Goal: Navigation & Orientation: Find specific page/section

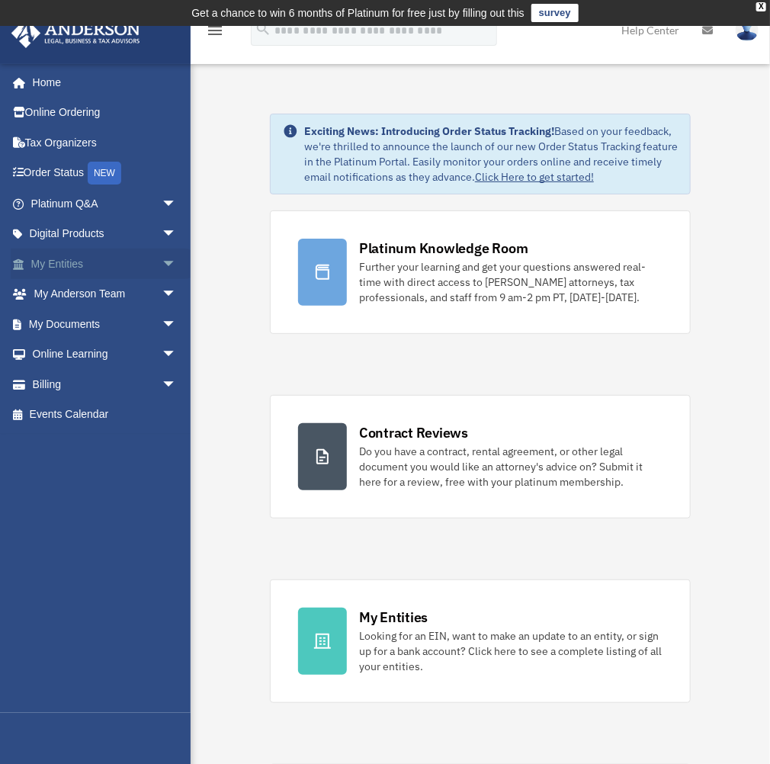
click at [79, 268] on link "My Entities arrow_drop_down" at bounding box center [105, 264] width 189 height 31
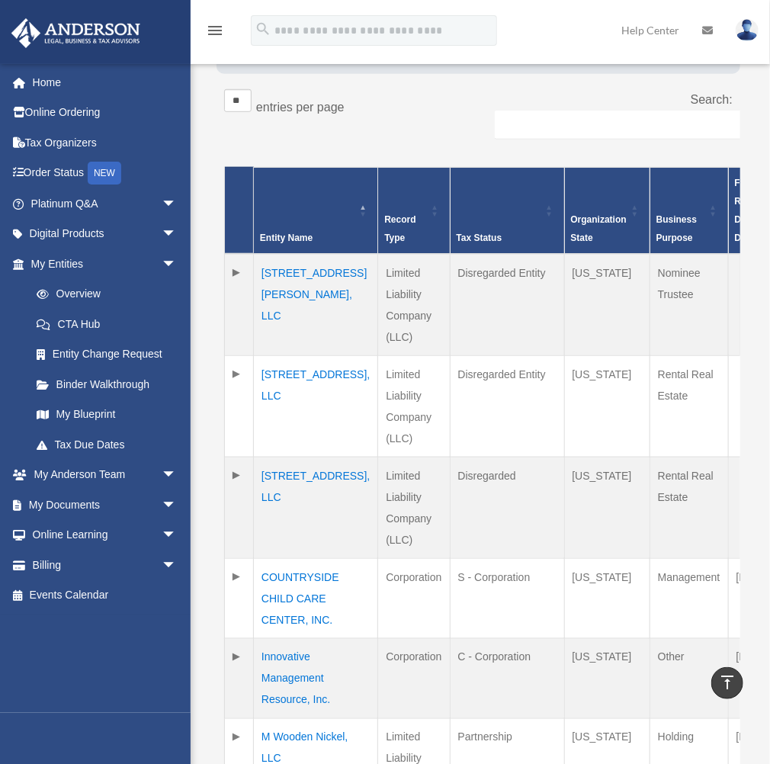
scroll to position [305, 0]
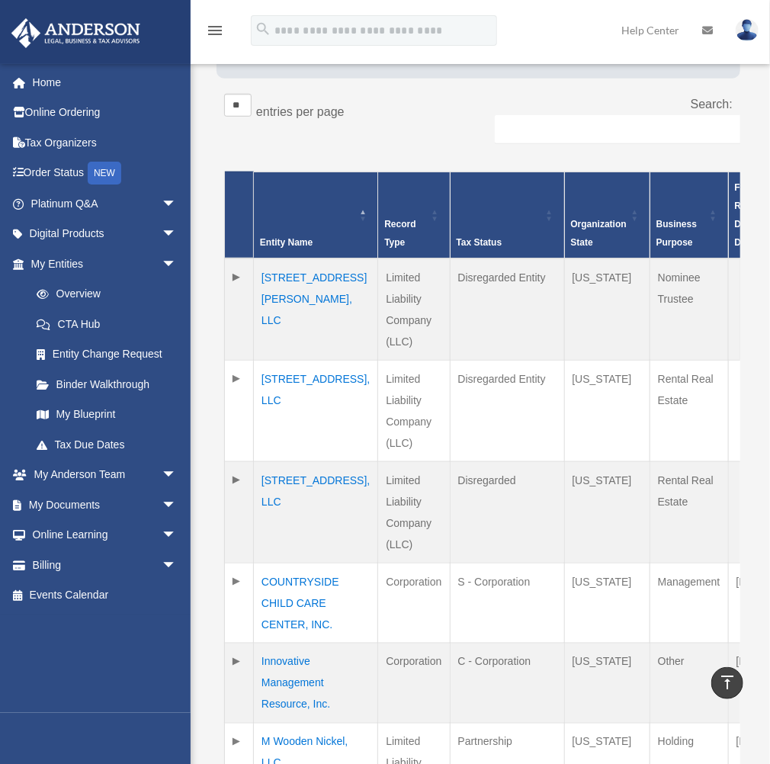
click at [296, 259] on td "12 Robin Wharf Road, LLC" at bounding box center [316, 310] width 124 height 102
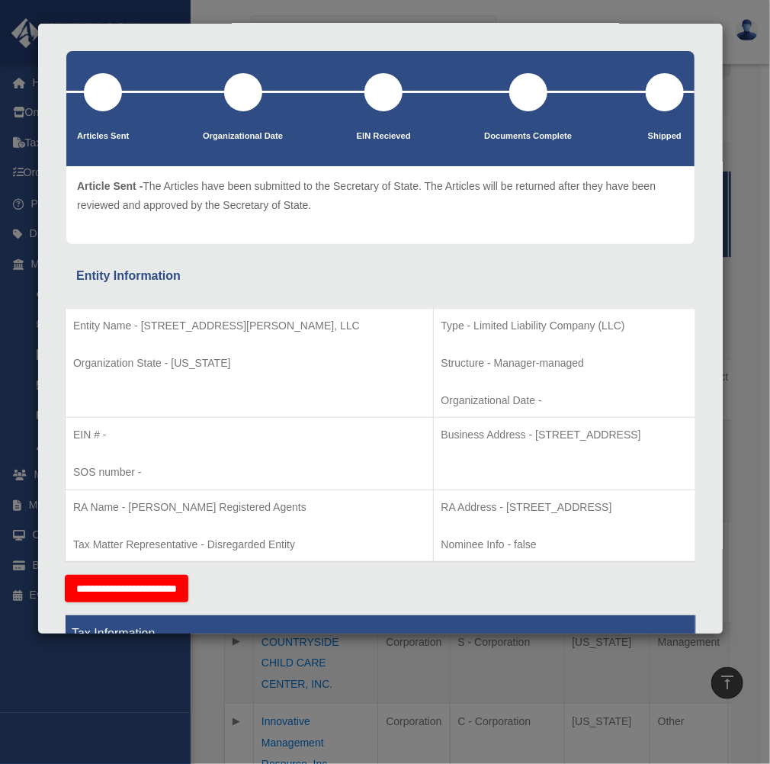
scroll to position [0, 0]
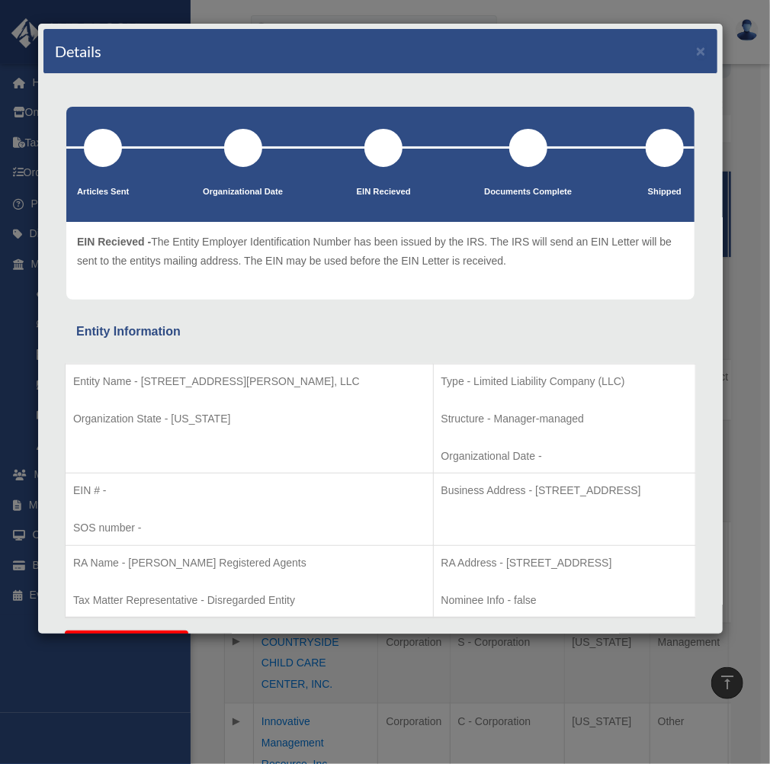
click at [572, 7] on div "Details × Articles Sent Organizational Date" at bounding box center [385, 382] width 770 height 764
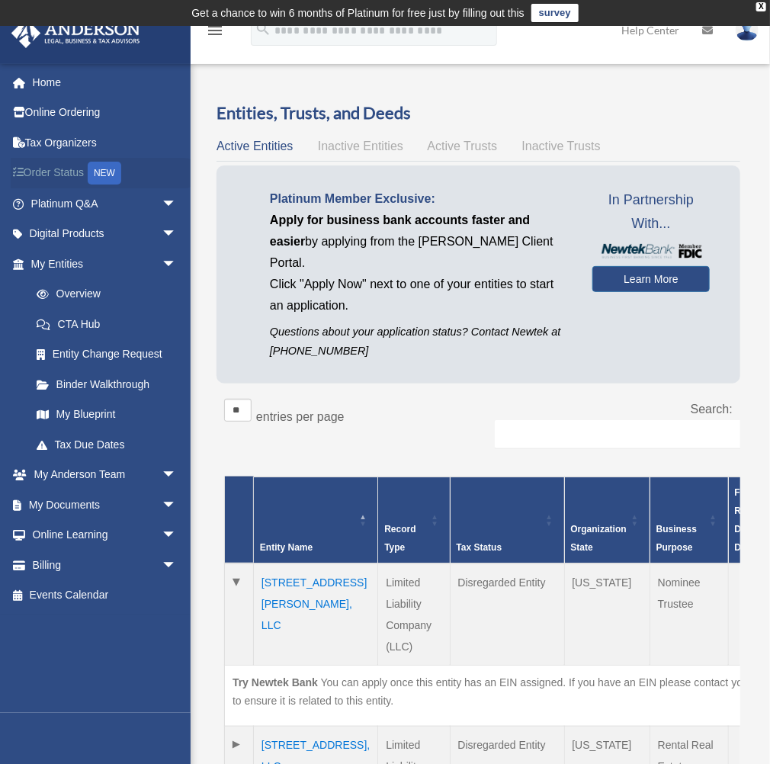
click at [51, 165] on link "Order Status NEW" at bounding box center [105, 173] width 189 height 31
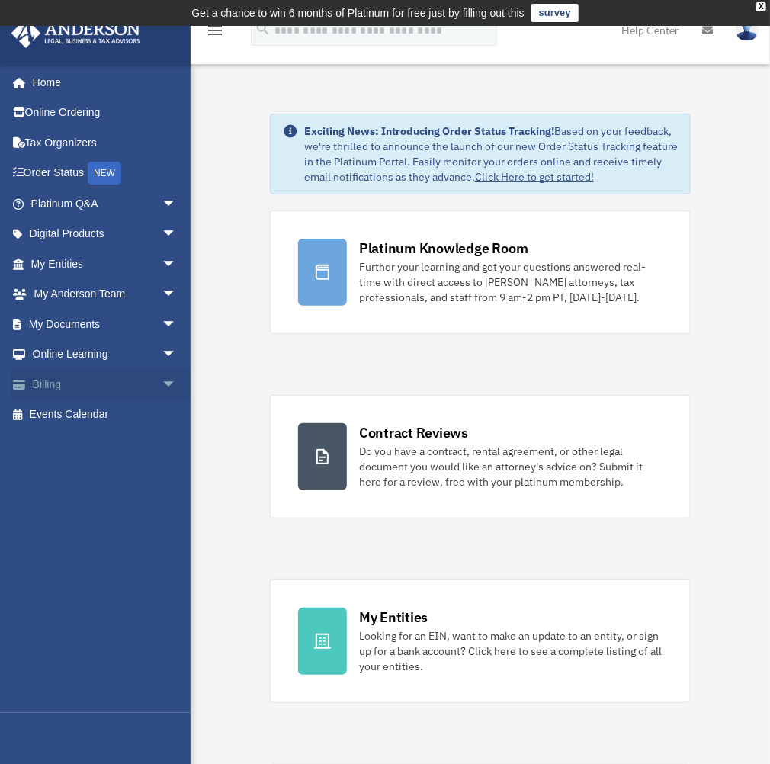
click at [34, 391] on link "Billing arrow_drop_down" at bounding box center [105, 384] width 189 height 31
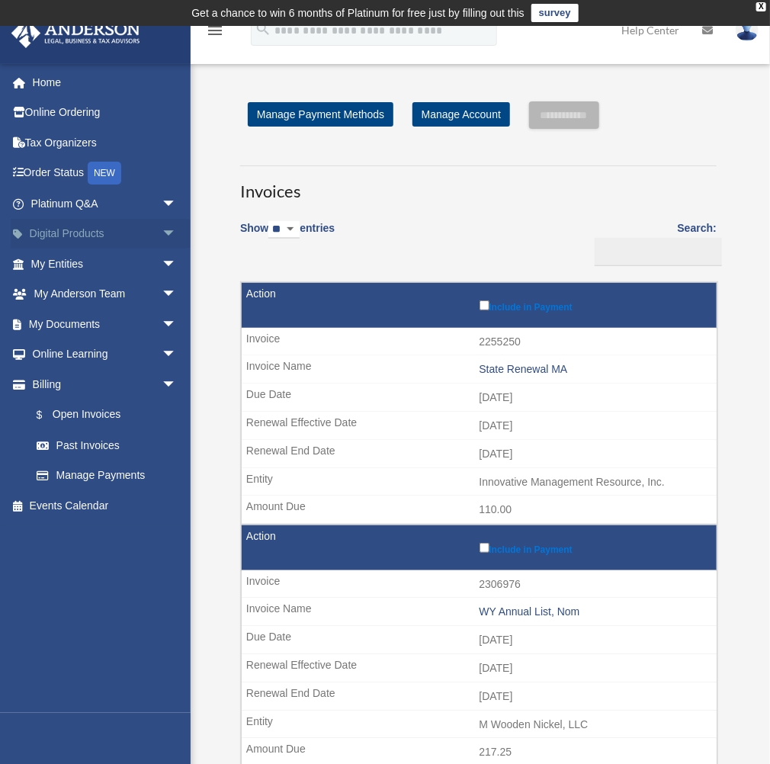
click at [34, 238] on link "Digital Products arrow_drop_down" at bounding box center [105, 234] width 189 height 31
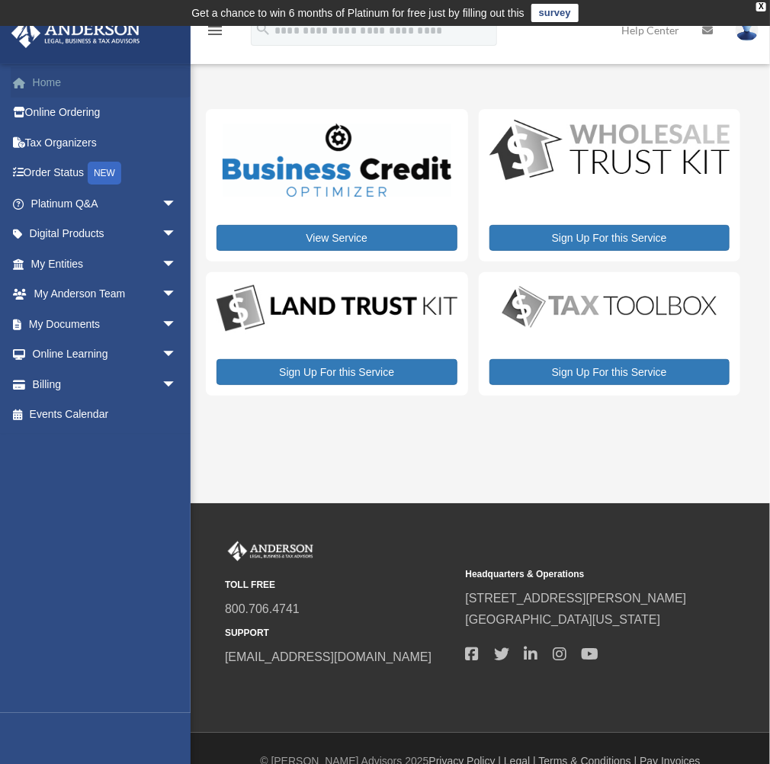
click at [70, 82] on link "Home" at bounding box center [105, 82] width 189 height 31
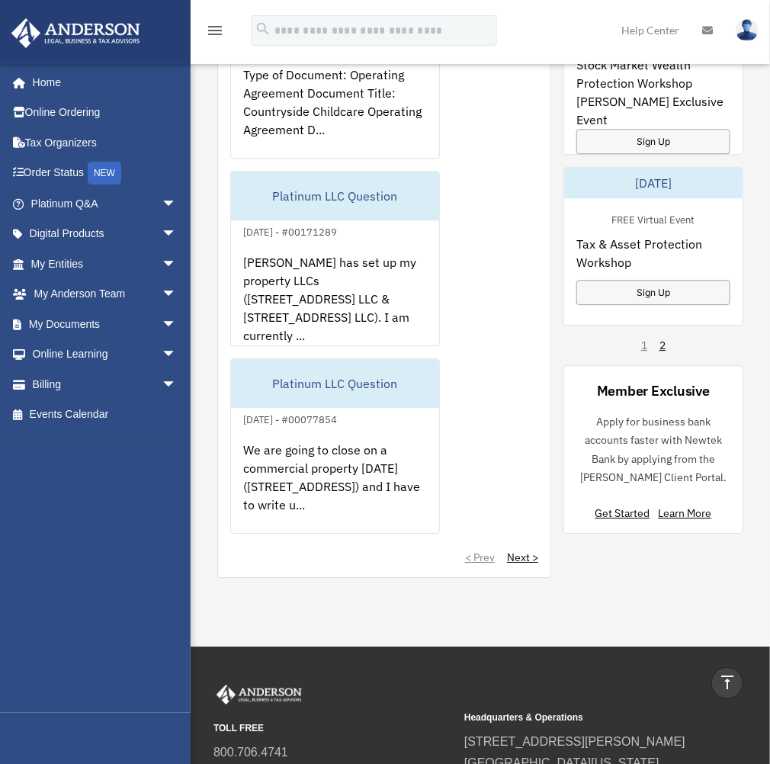
scroll to position [1326, 0]
